Goal: Task Accomplishment & Management: Complete application form

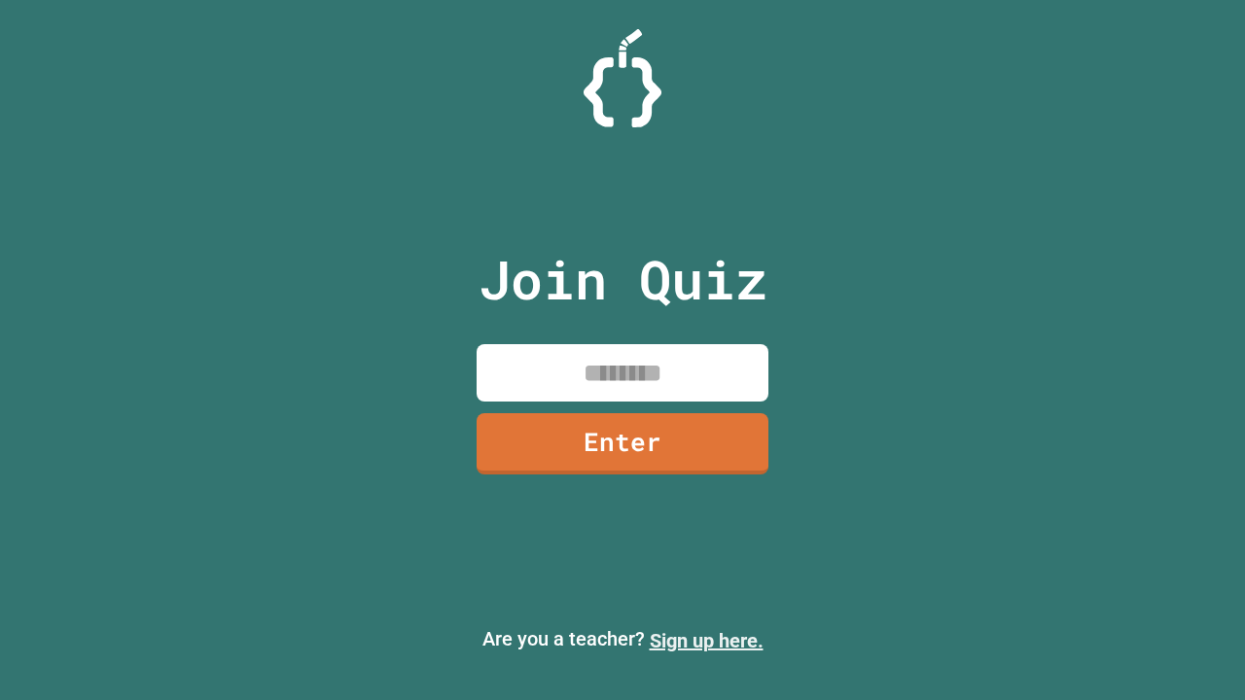
click at [706, 641] on link "Sign up here." at bounding box center [707, 640] width 114 height 23
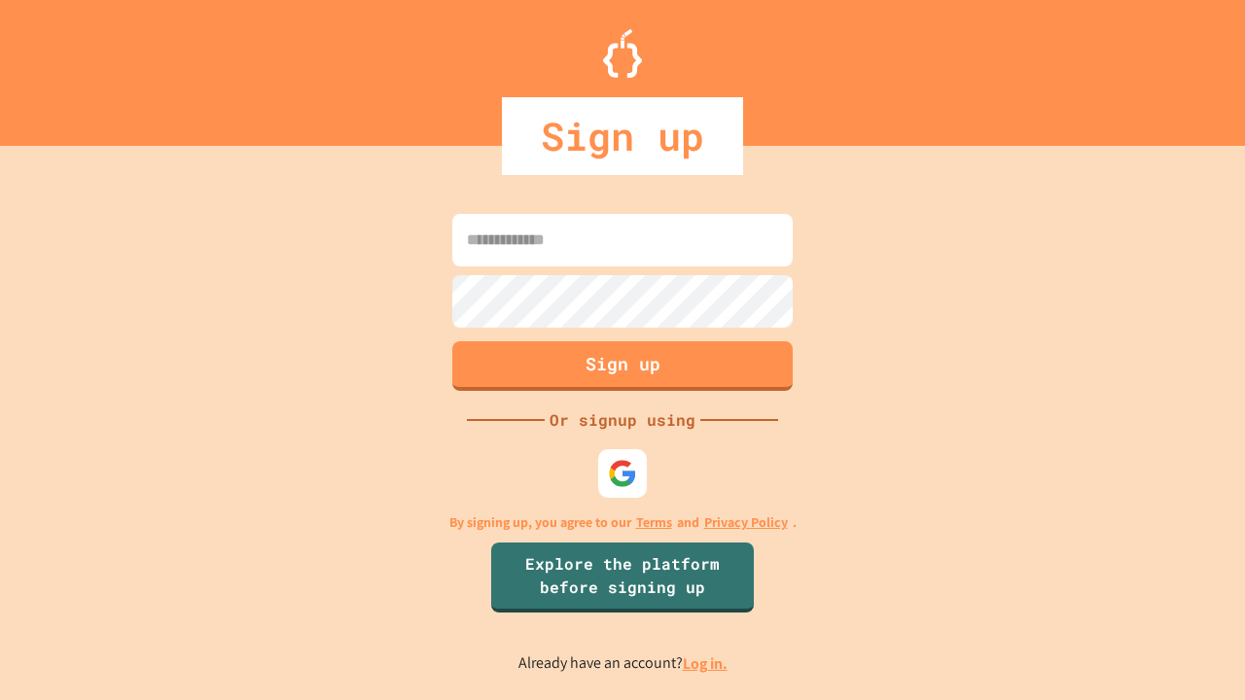
click at [706, 663] on link "Log in." at bounding box center [705, 663] width 45 height 20
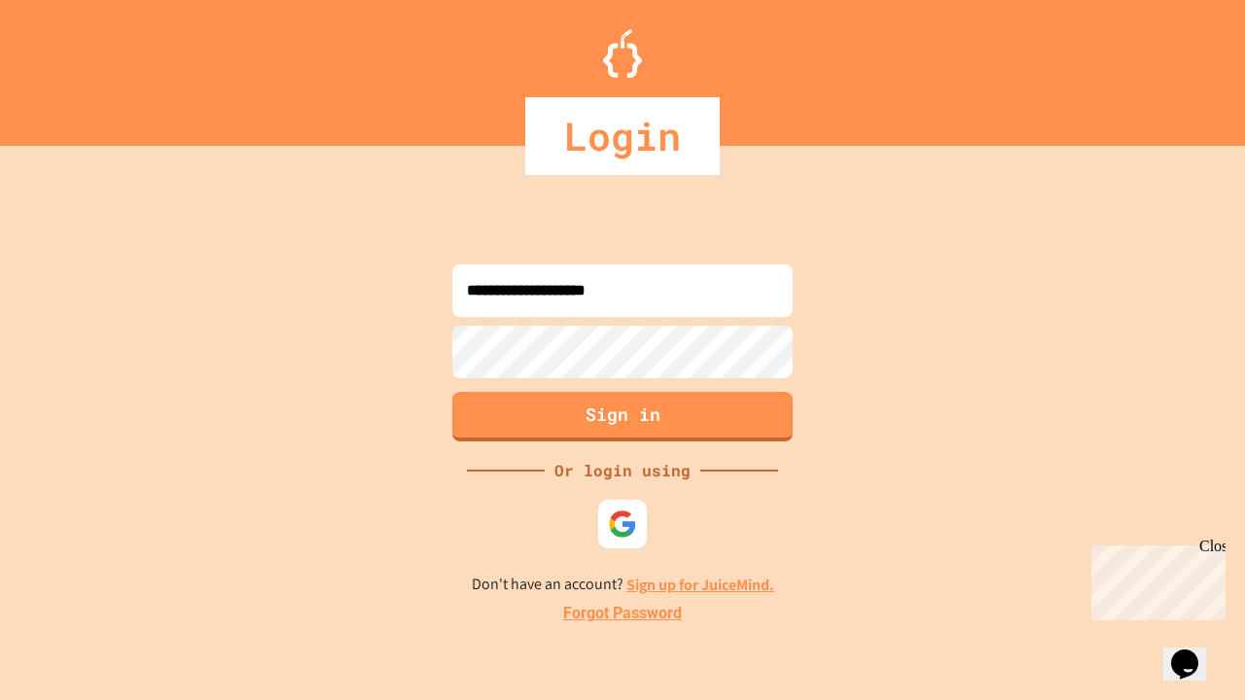
type input "**********"
